Goal: Task Accomplishment & Management: Manage account settings

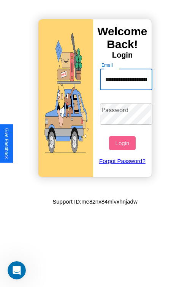
scroll to position [0, 36]
type input "**********"
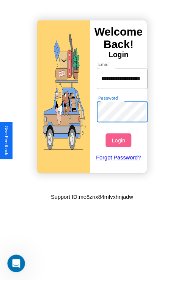
scroll to position [0, 0]
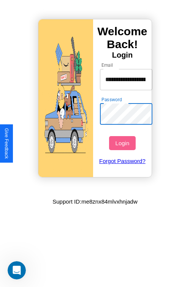
click at [123, 143] on button "Login" at bounding box center [122, 143] width 26 height 14
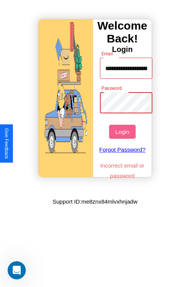
click at [123, 132] on button "Login" at bounding box center [122, 132] width 26 height 14
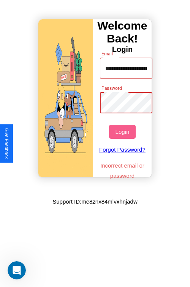
click at [123, 132] on button "Login" at bounding box center [122, 132] width 26 height 14
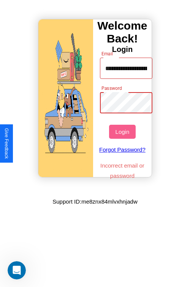
click at [123, 132] on button "Login" at bounding box center [122, 132] width 26 height 14
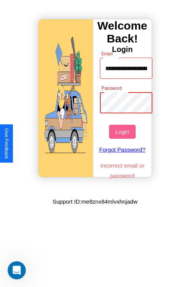
click at [123, 132] on button "Login" at bounding box center [122, 132] width 26 height 14
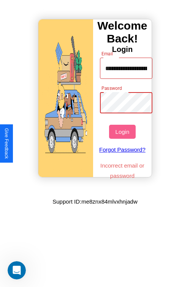
click at [123, 132] on button "Login" at bounding box center [122, 132] width 26 height 14
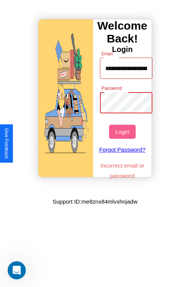
click at [123, 132] on button "Login" at bounding box center [122, 132] width 26 height 14
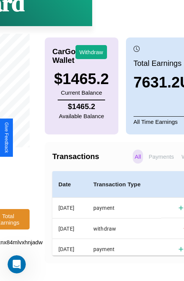
scroll to position [57, 100]
